Goal: Check status: Check status

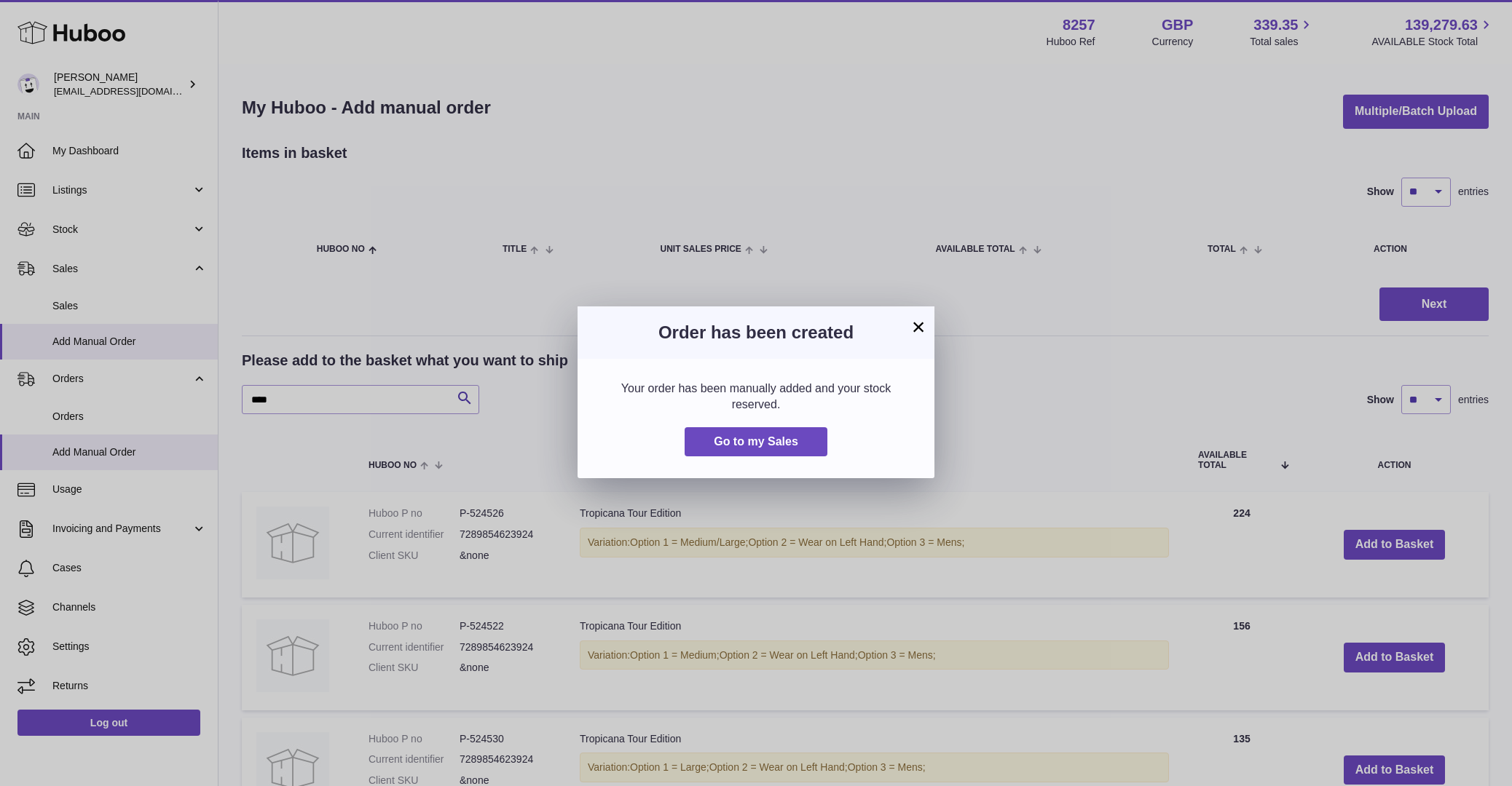
click at [606, 358] on div "Your order has been manually added and your stock reserved. Go to my Sales" at bounding box center [756, 417] width 357 height 119
click at [54, 288] on div "× Order has been created Your order has been manually added and your stock rese…" at bounding box center [749, 393] width 1497 height 786
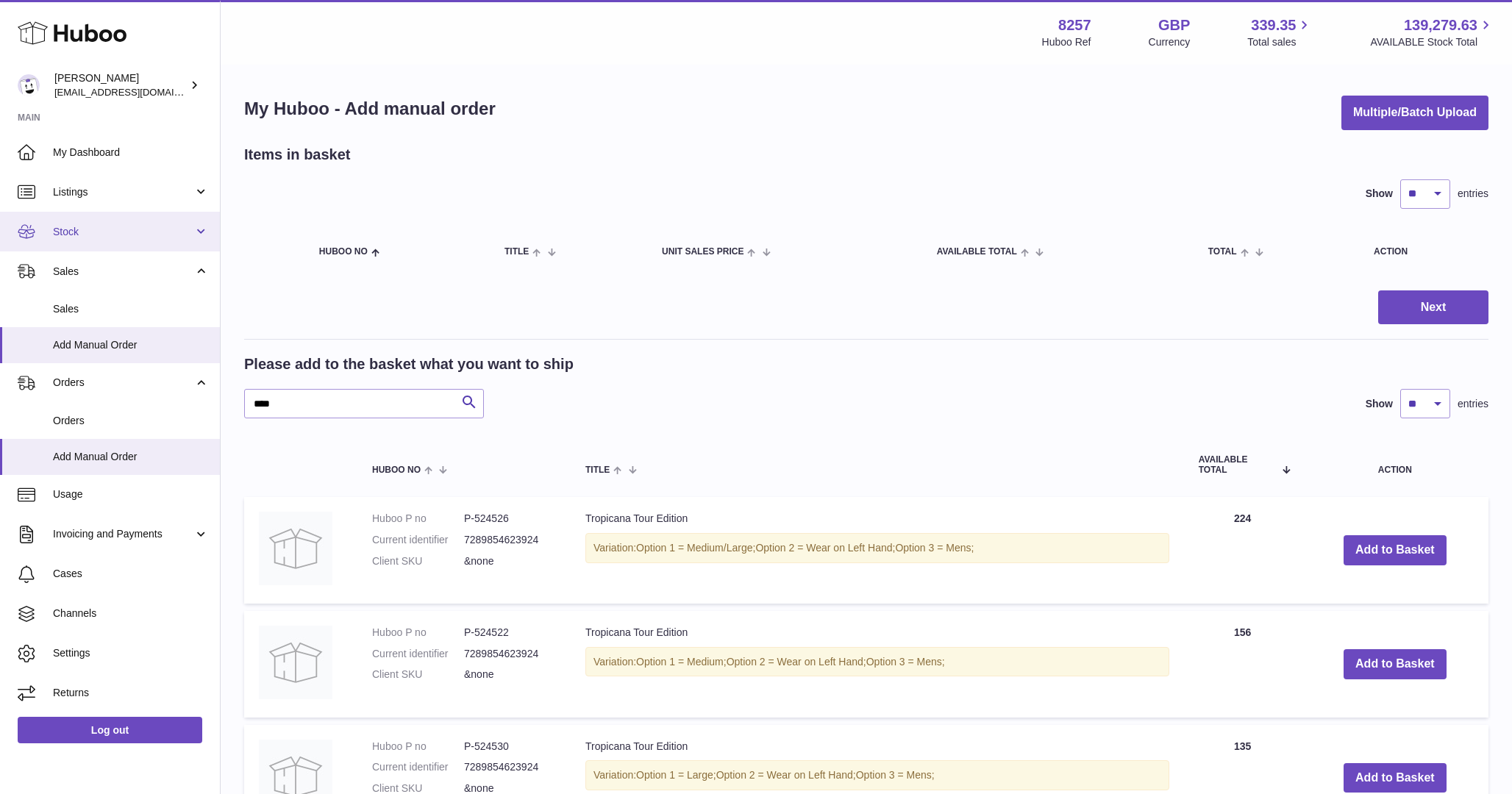
click at [106, 221] on link "Stock" at bounding box center [110, 231] width 220 height 40
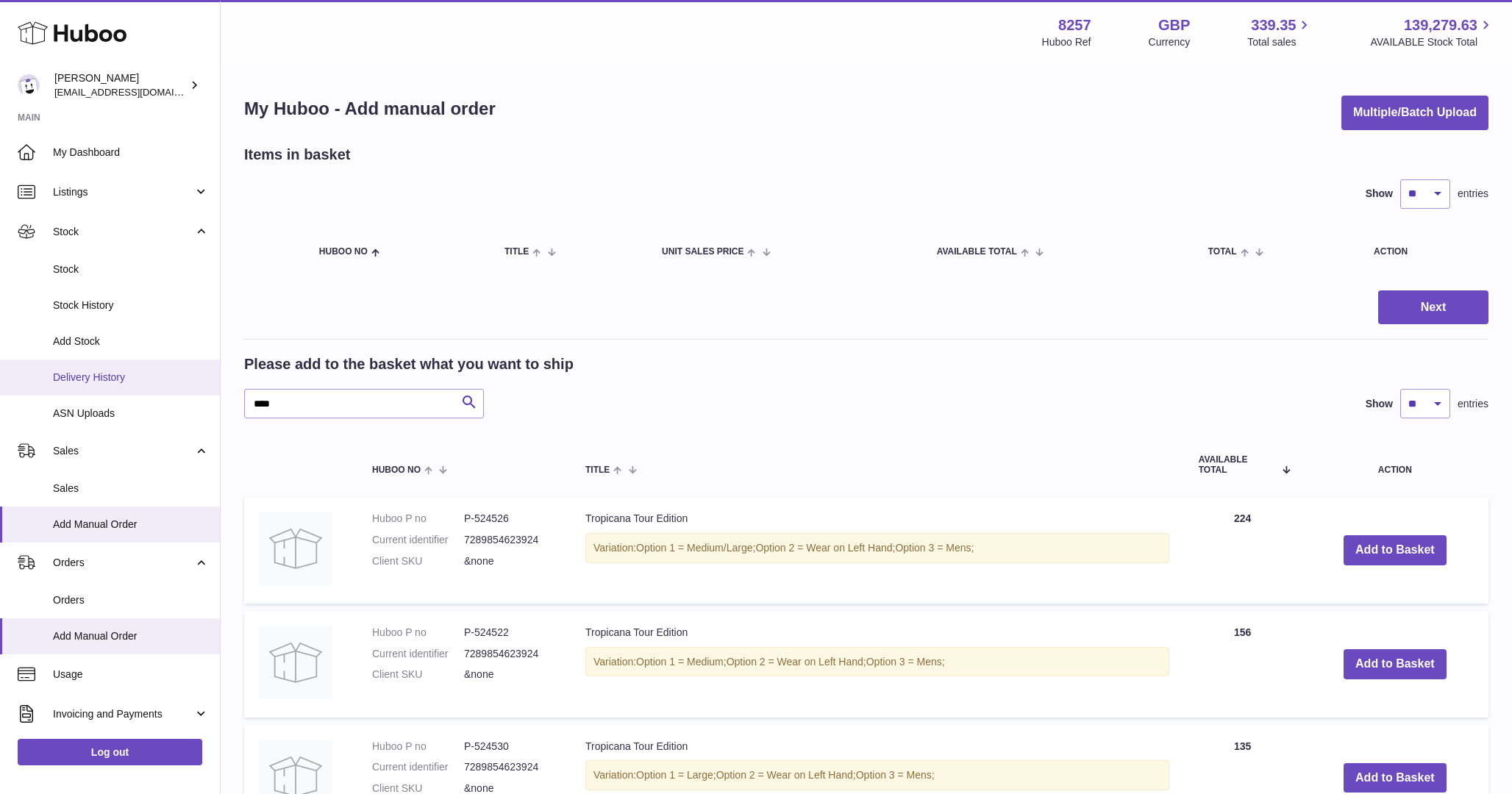
click at [95, 362] on link "Delivery History" at bounding box center [110, 377] width 220 height 36
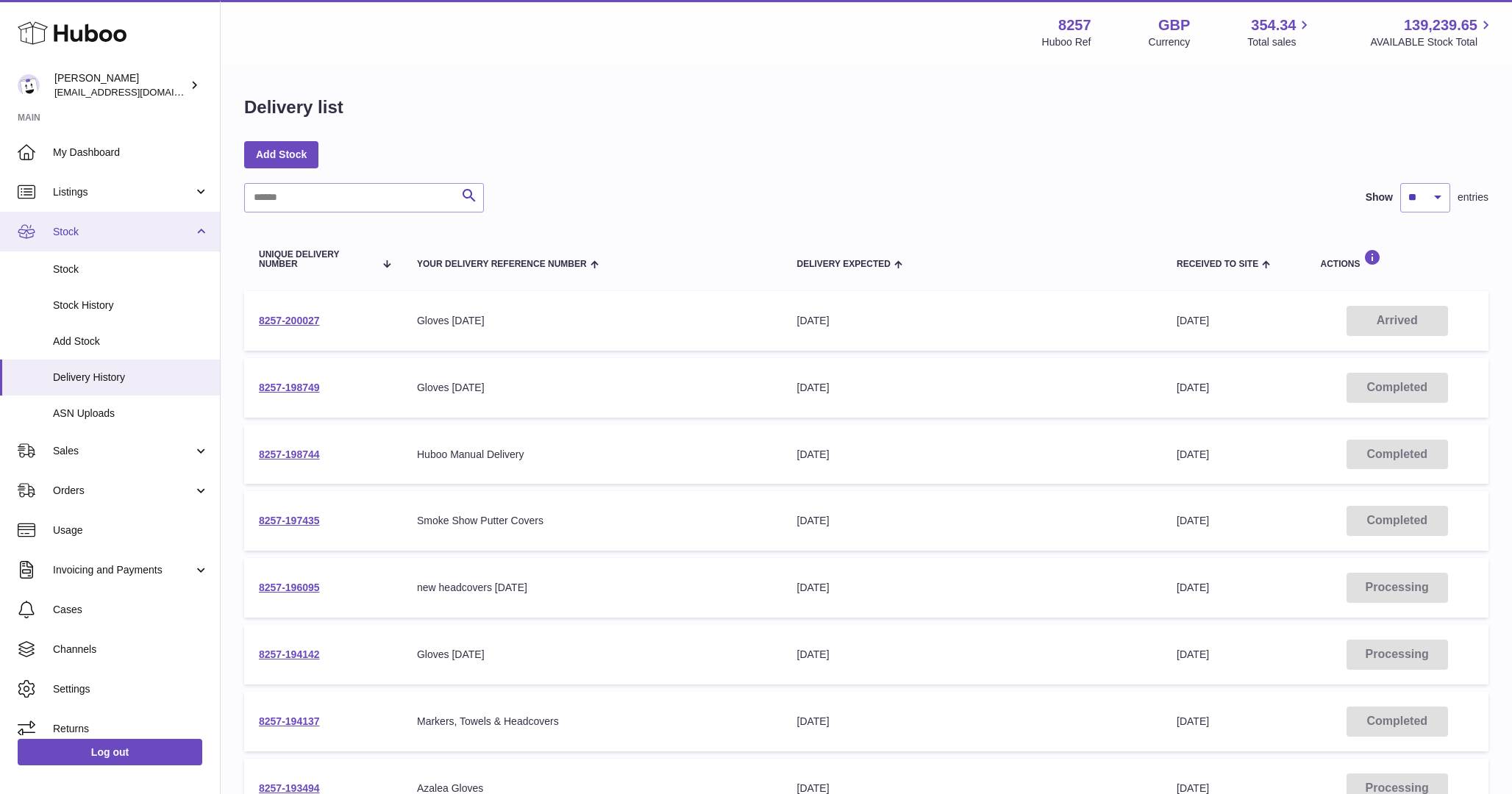
click at [92, 247] on link "Stock" at bounding box center [110, 231] width 220 height 40
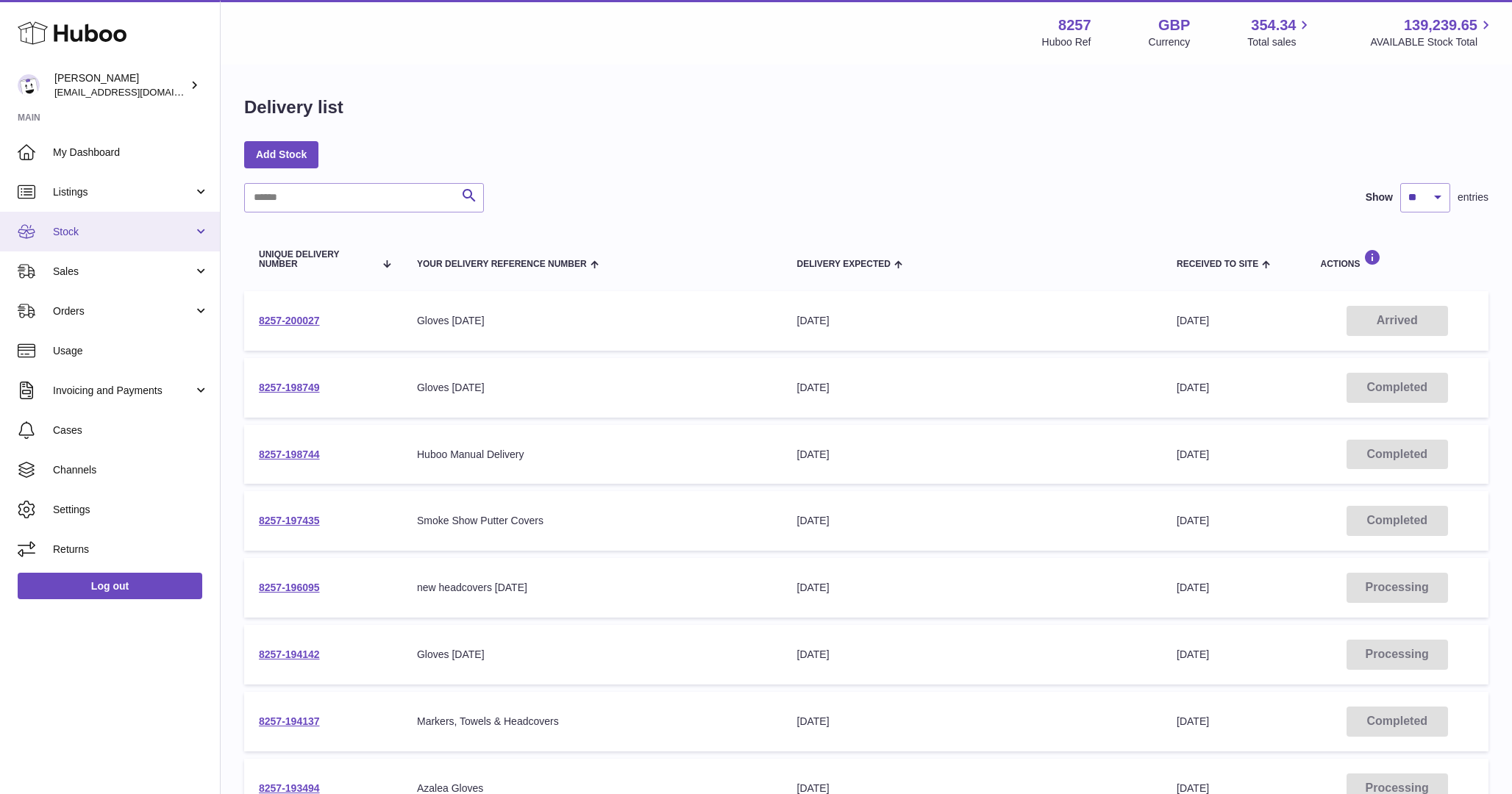
click at [92, 244] on link "Stock" at bounding box center [110, 231] width 220 height 40
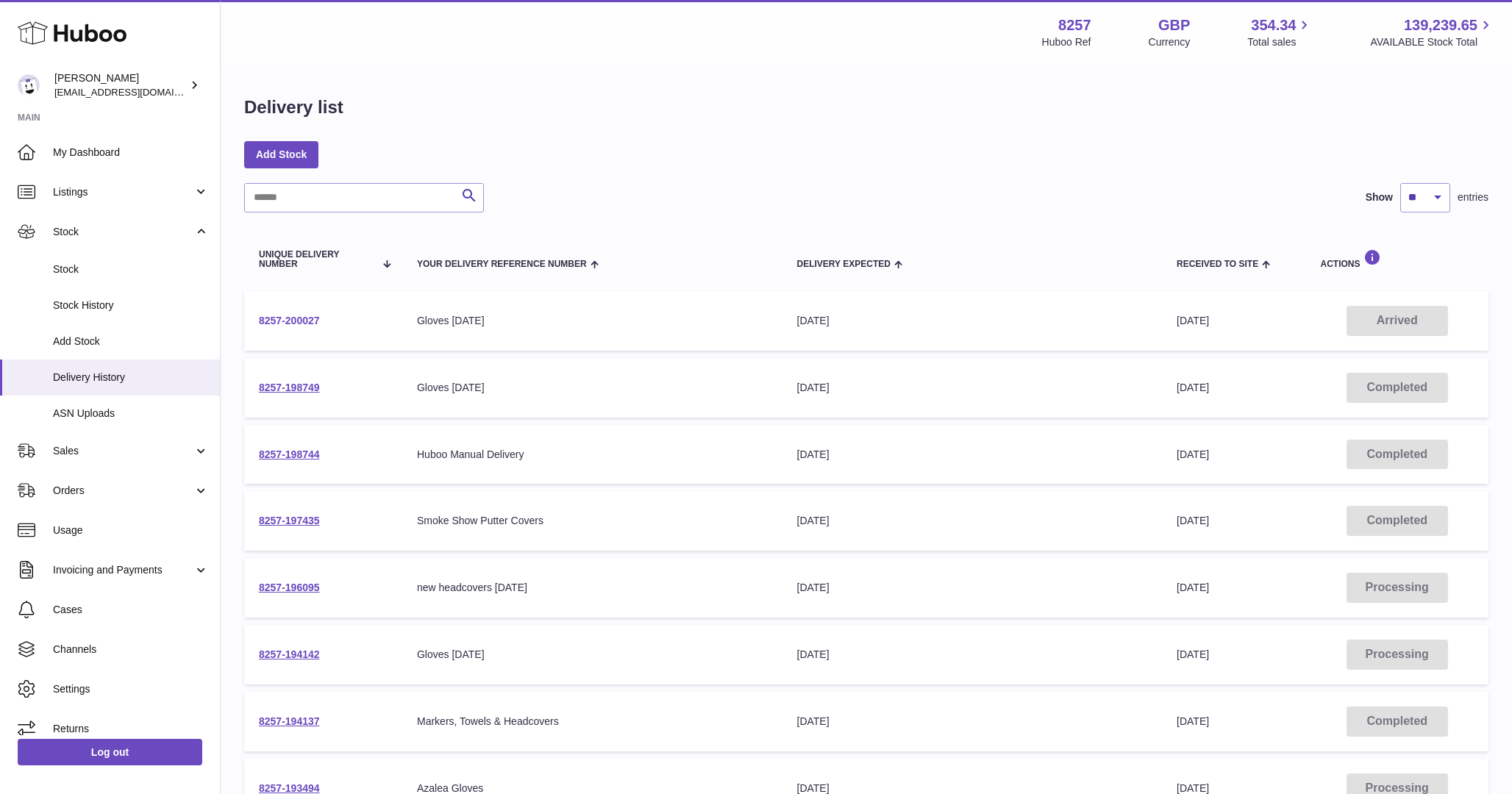
click at [297, 317] on link "8257-200027" at bounding box center [288, 320] width 61 height 12
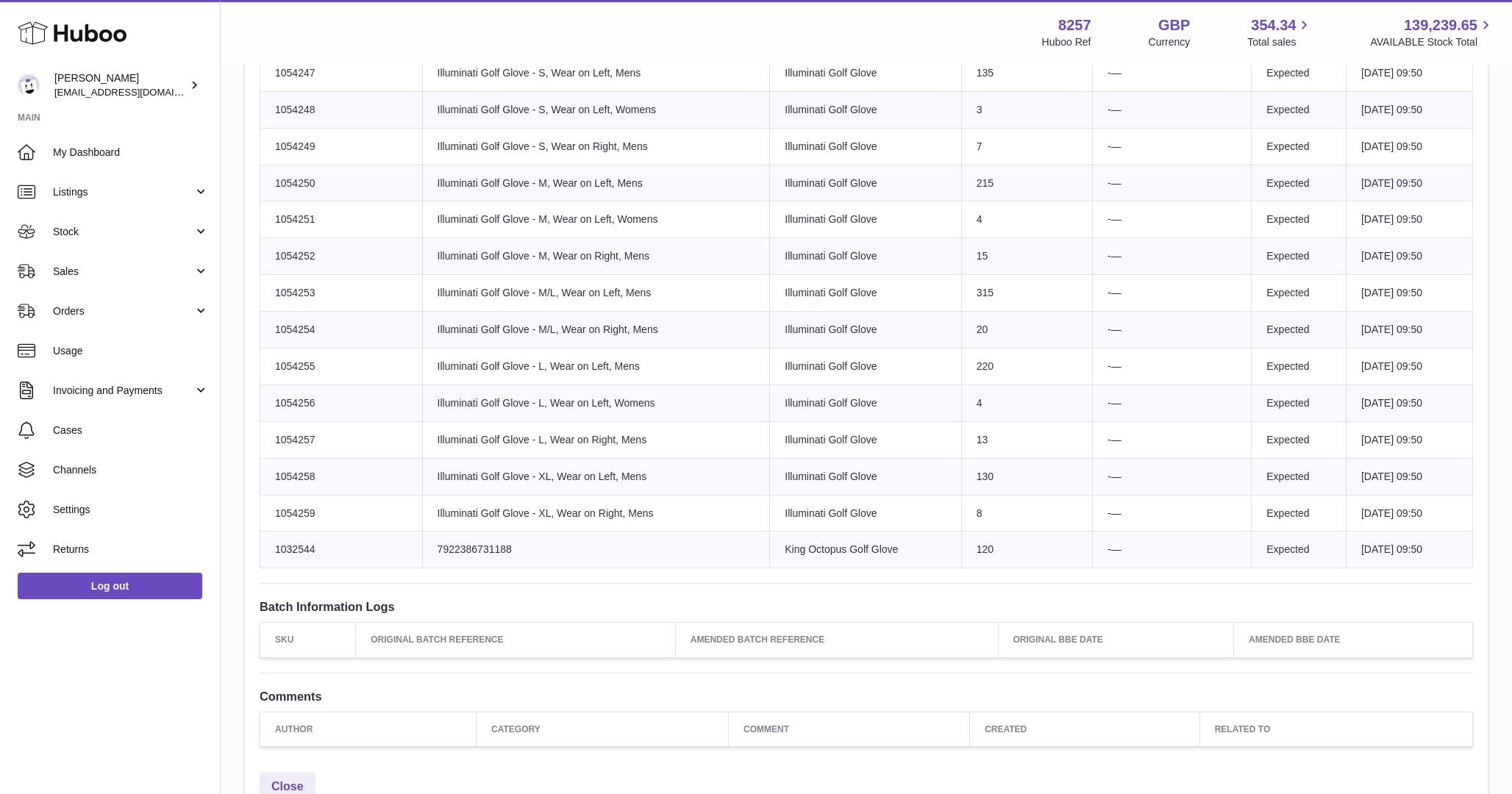
scroll to position [2357, 0]
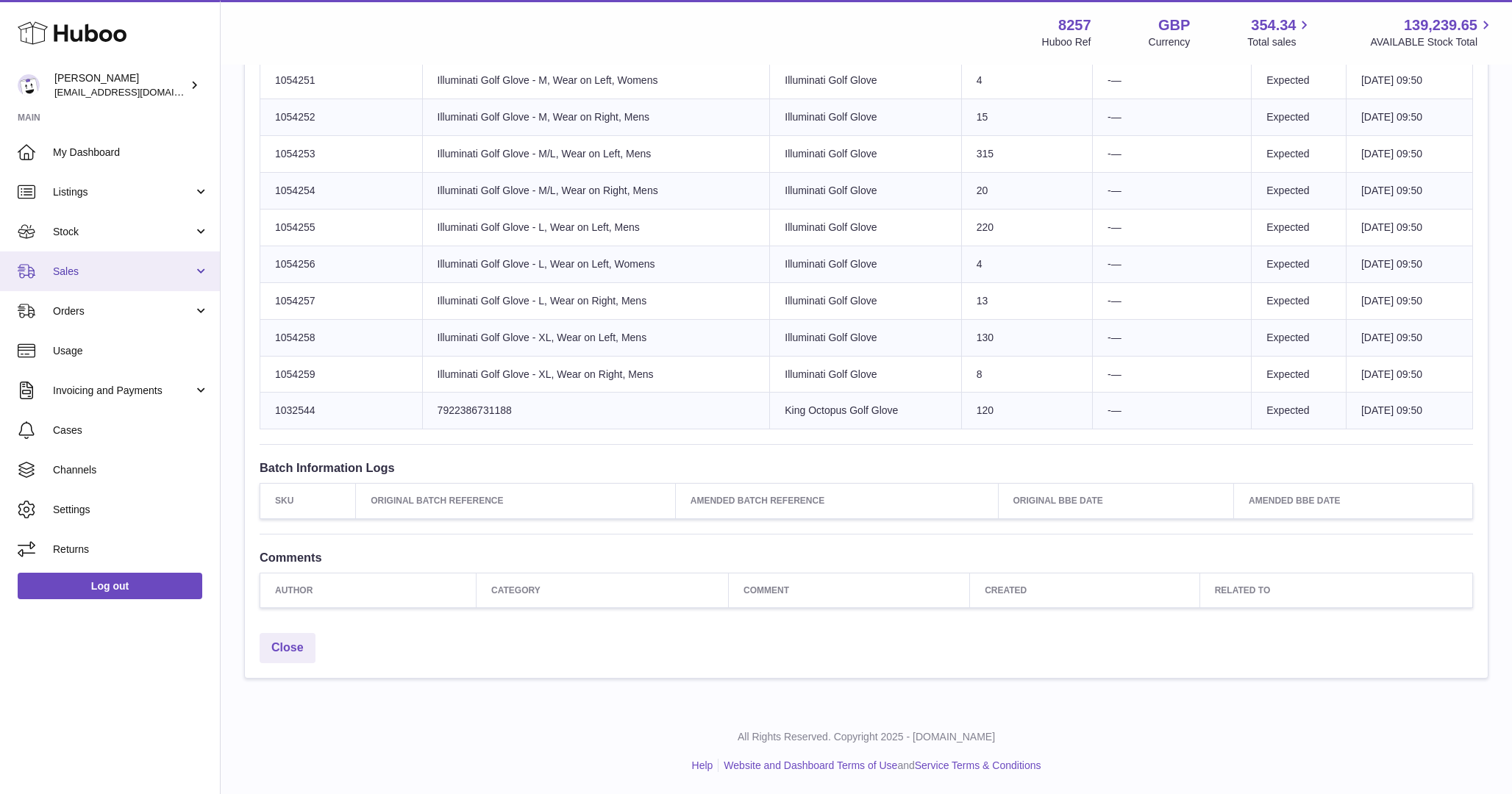
drag, startPoint x: 125, startPoint y: 263, endPoint x: 119, endPoint y: 279, distance: 17.1
click at [125, 265] on span "Sales" at bounding box center [123, 272] width 140 height 14
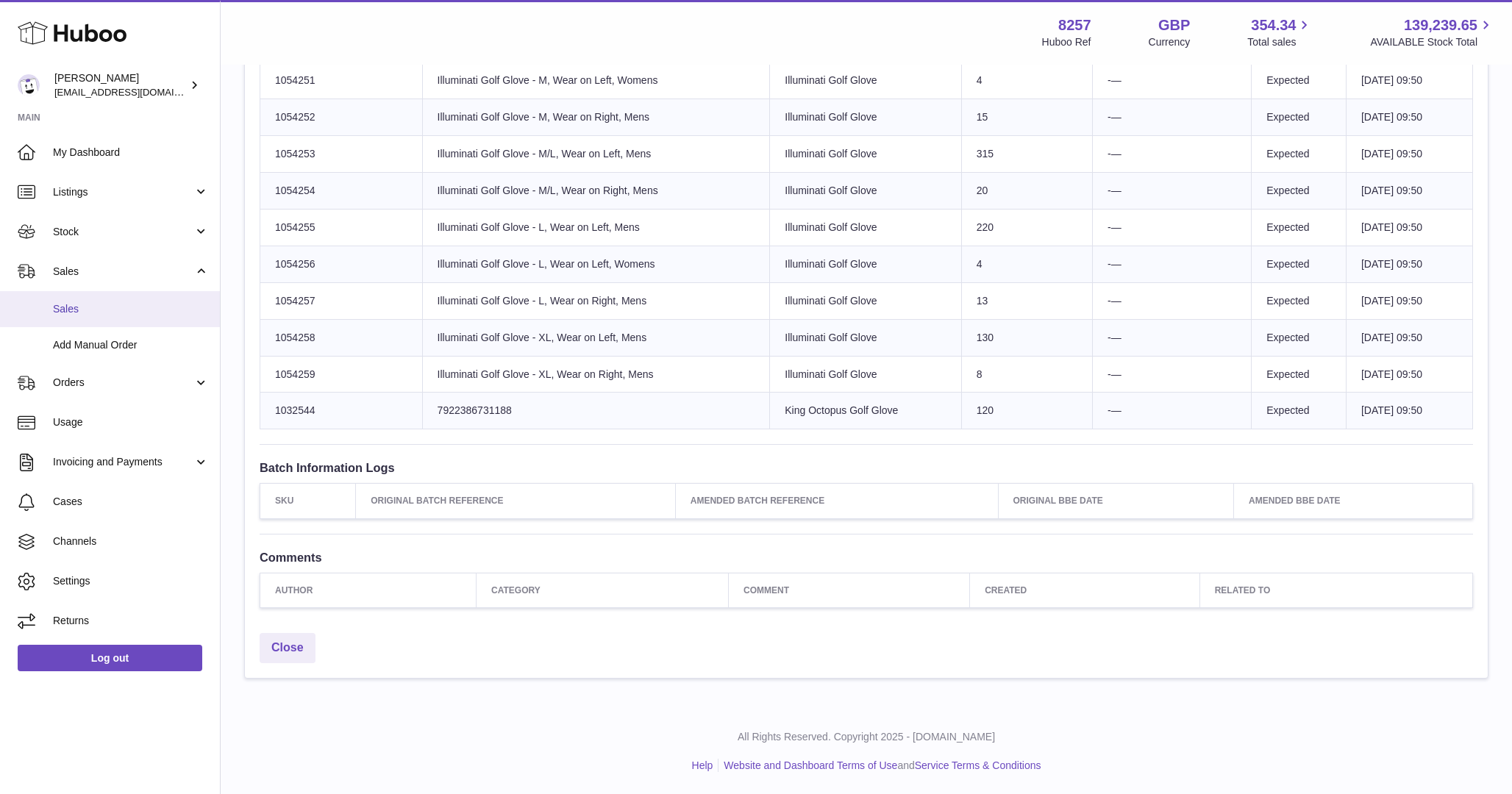
click at [110, 307] on span "Sales" at bounding box center [131, 309] width 156 height 14
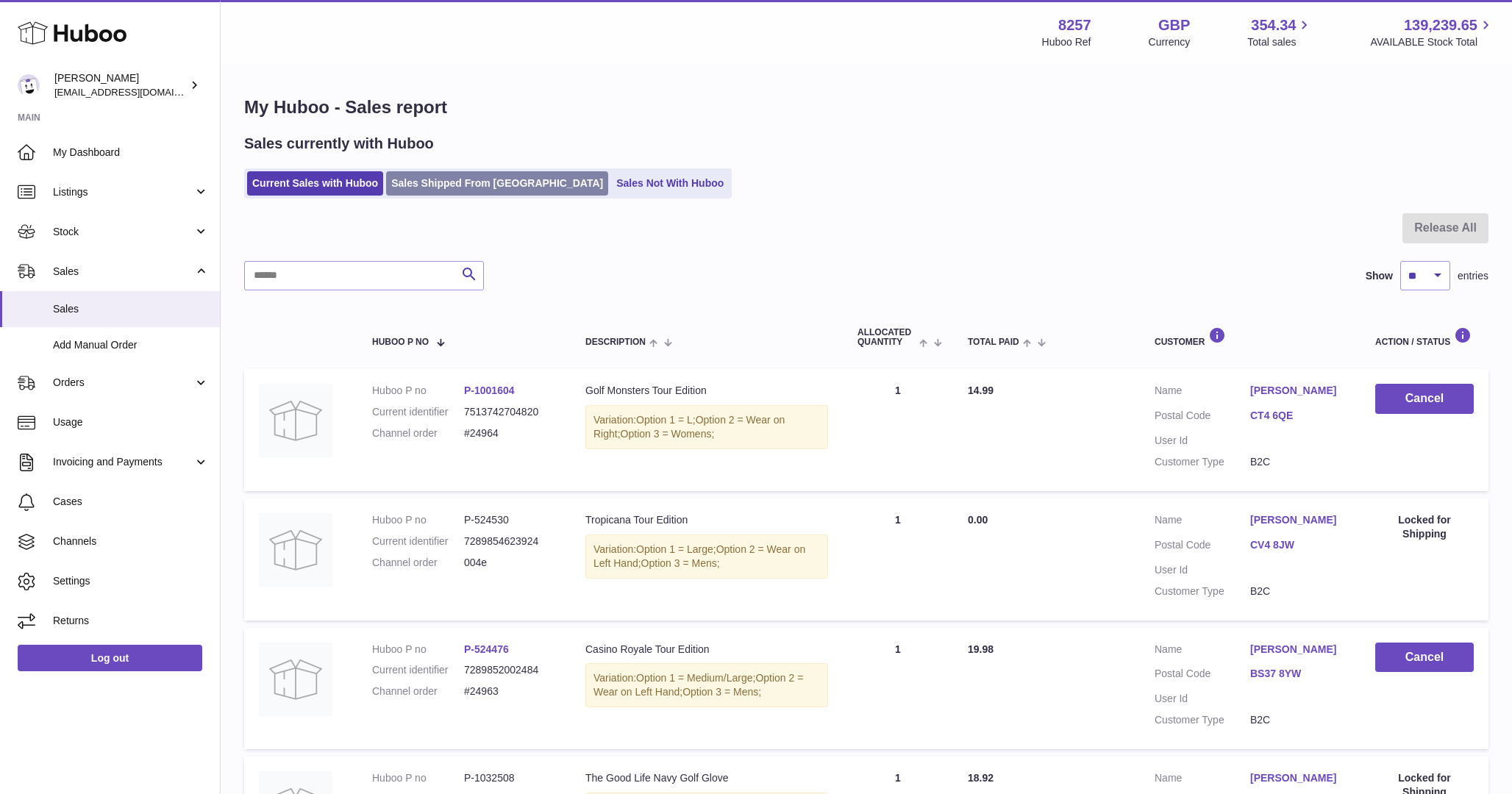
click at [439, 178] on link "Sales Shipped From Huboo" at bounding box center [497, 184] width 222 height 24
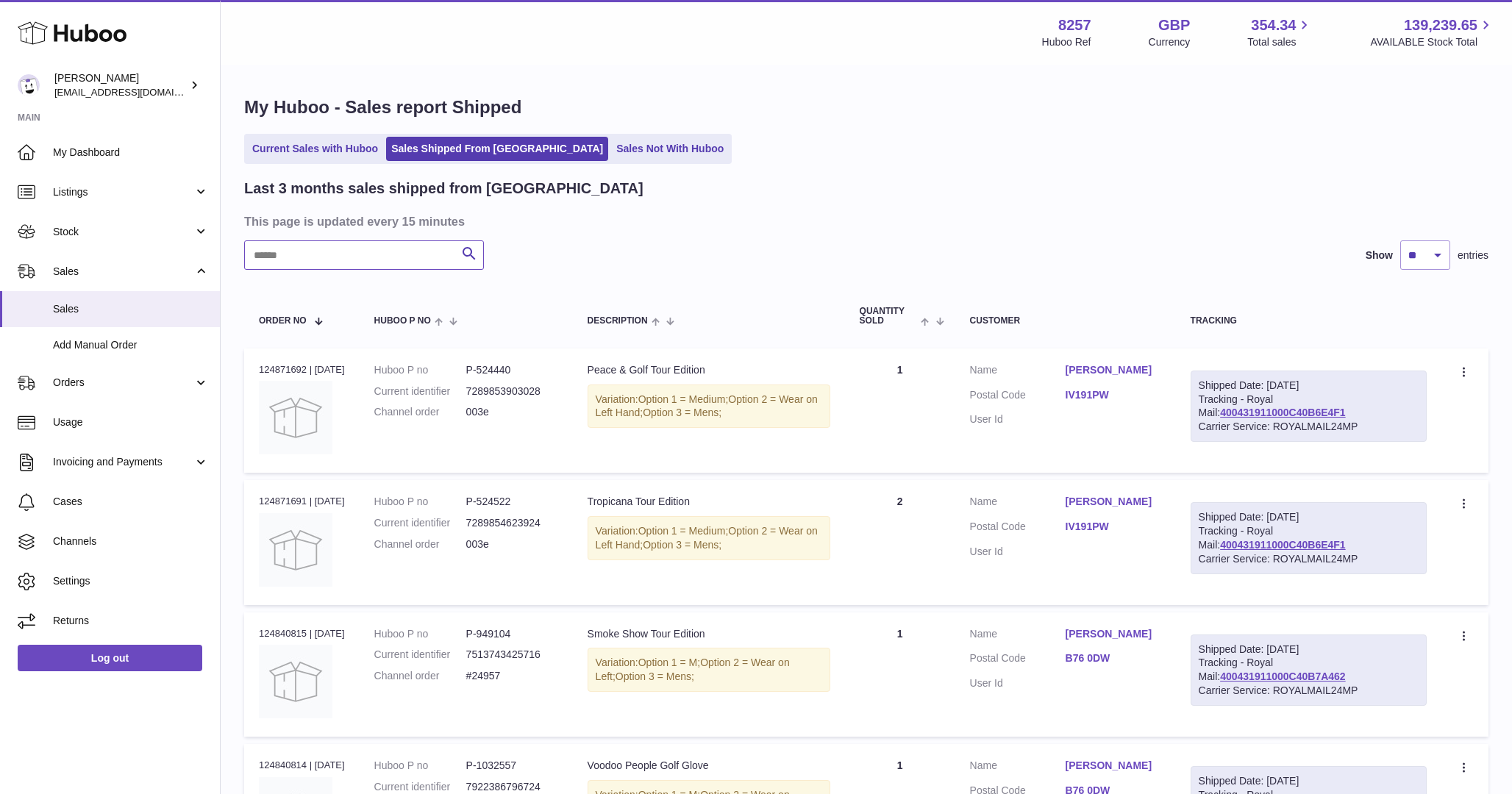
click at [403, 260] on input "text" at bounding box center [364, 256] width 240 height 30
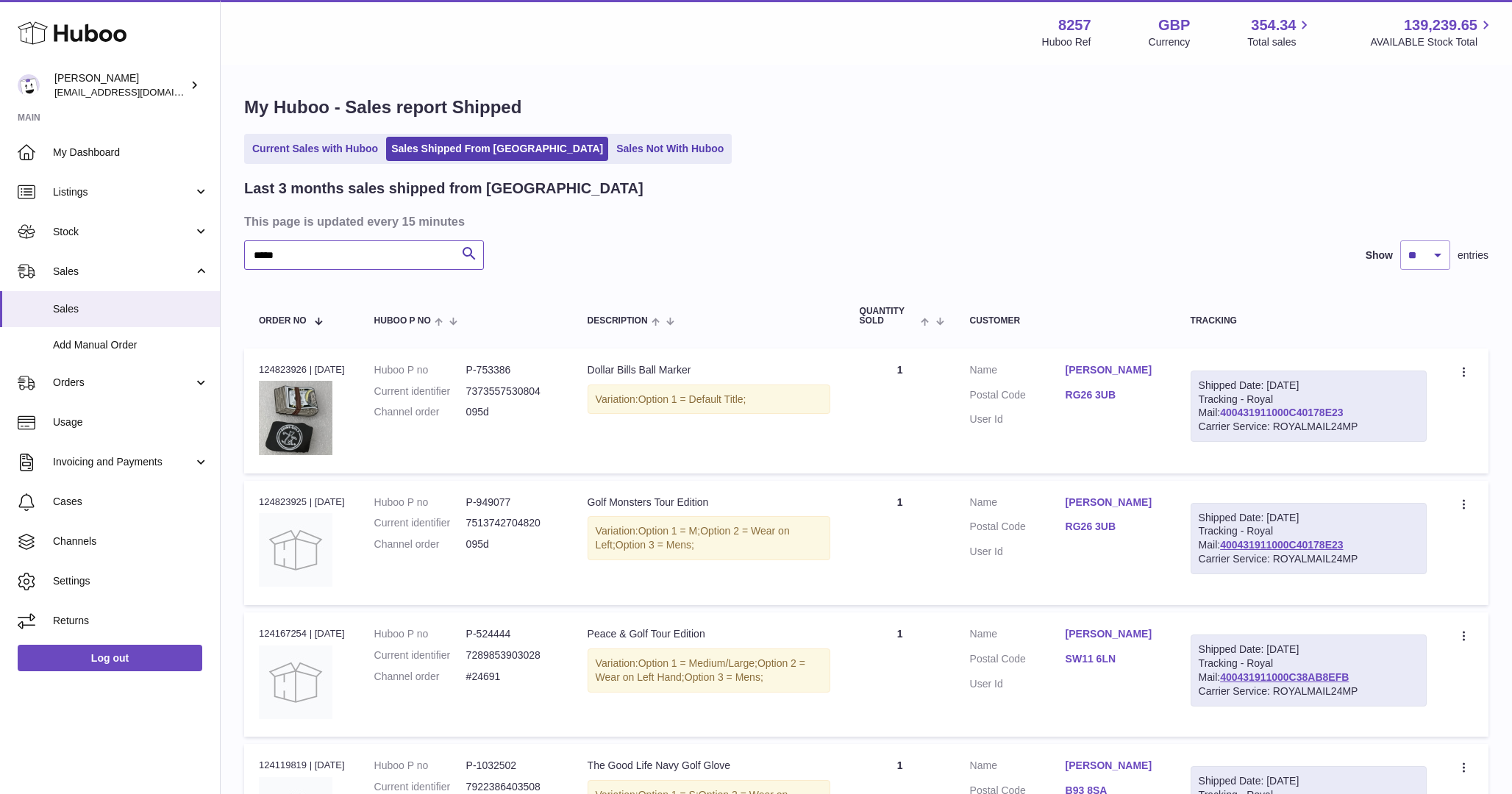
type input "*****"
click at [1244, 417] on link "400431911000C40178E23" at bounding box center [1281, 412] width 123 height 12
click at [118, 235] on span "Stock" at bounding box center [123, 231] width 140 height 14
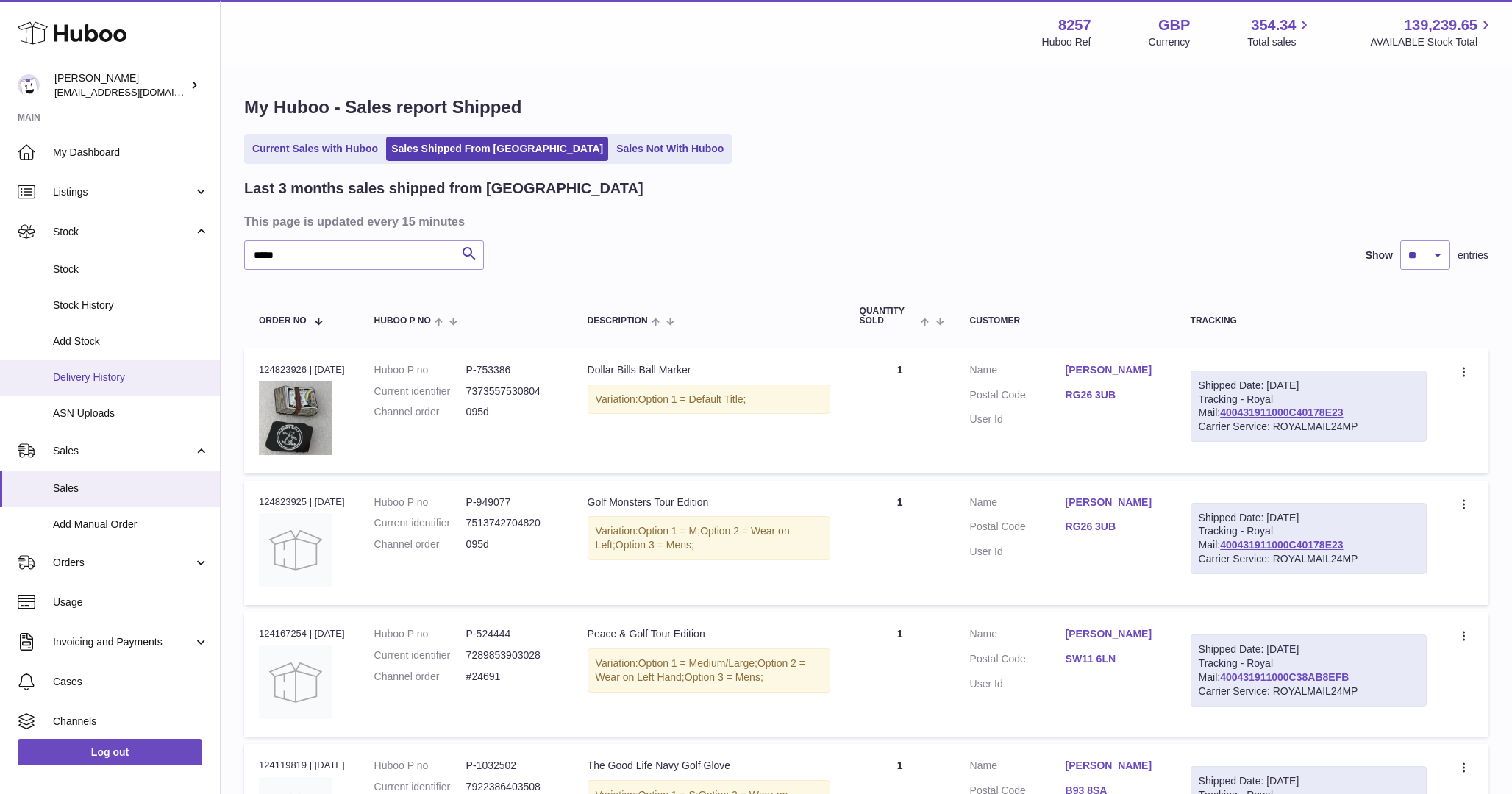
click at [95, 377] on span "Delivery History" at bounding box center [131, 377] width 156 height 14
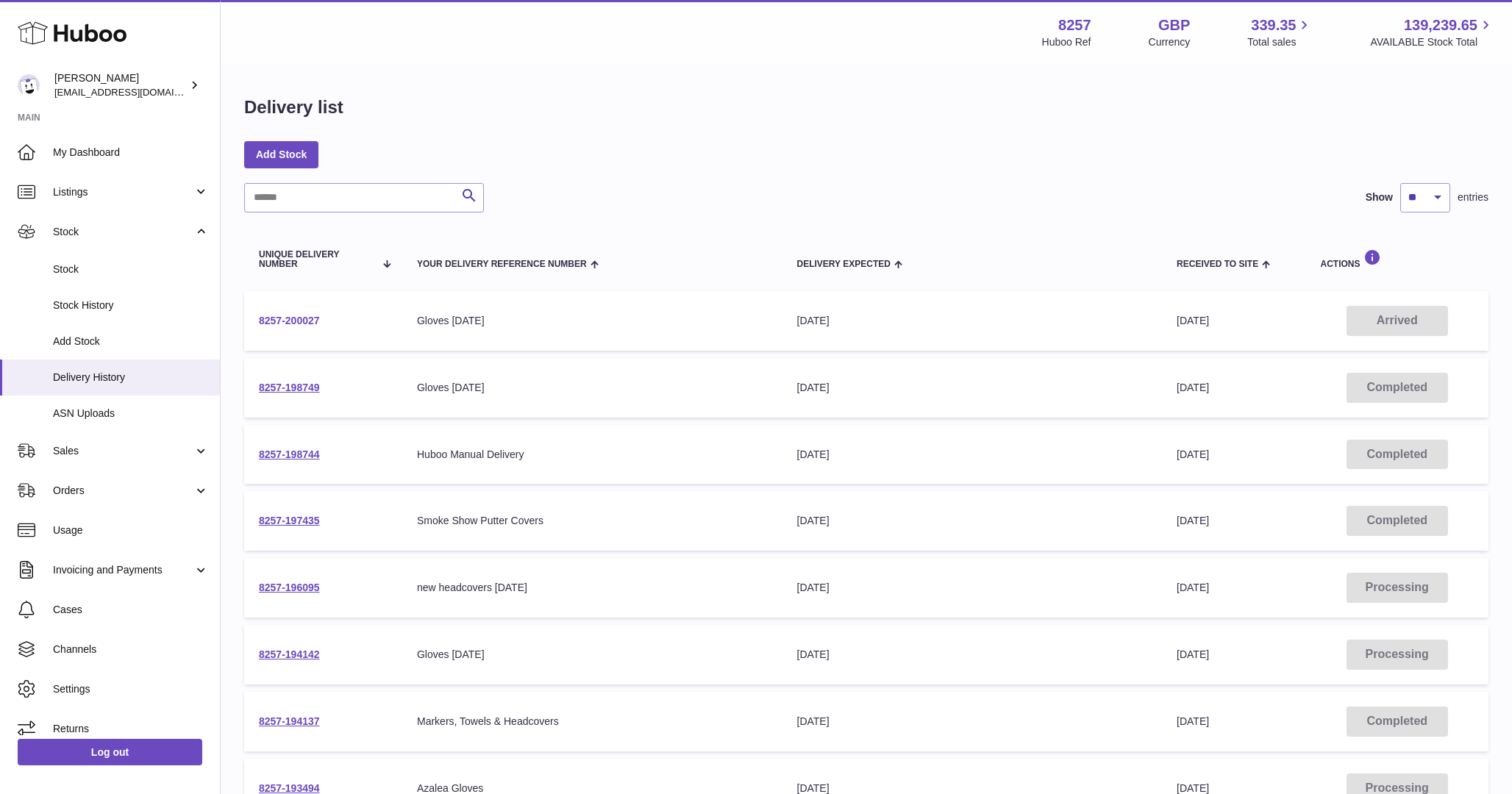
click at [293, 317] on link "8257-200027" at bounding box center [288, 320] width 61 height 12
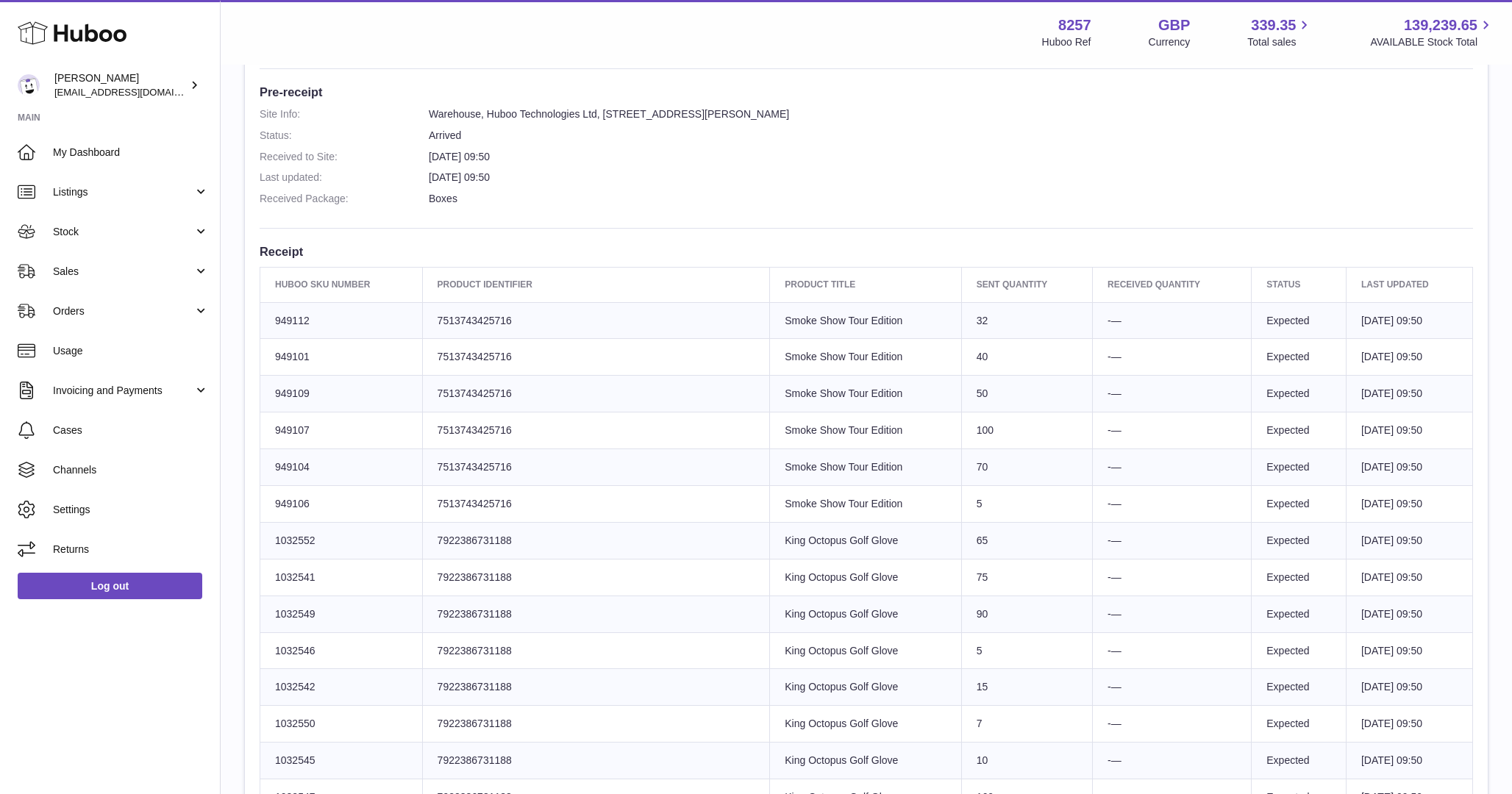
scroll to position [588, 0]
